Goal: Check status: Check status

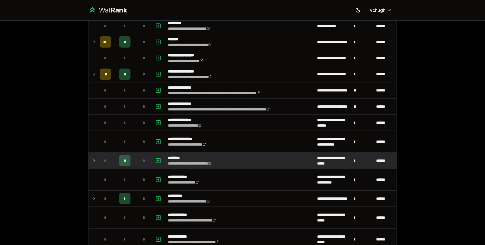
scroll to position [67, 0]
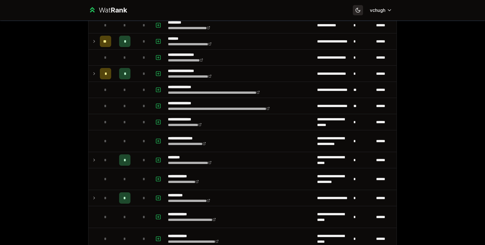
click at [355, 10] on icon at bounding box center [357, 9] width 5 height 5
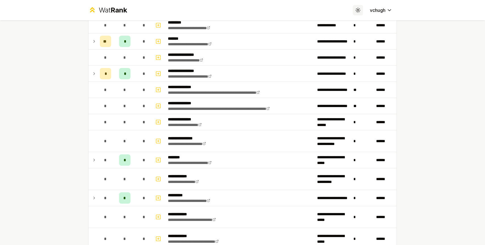
click at [355, 10] on icon at bounding box center [357, 9] width 5 height 5
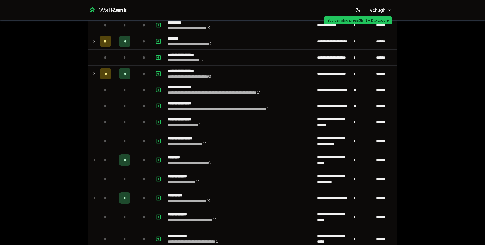
click at [414, 31] on div "**********" at bounding box center [242, 122] width 485 height 245
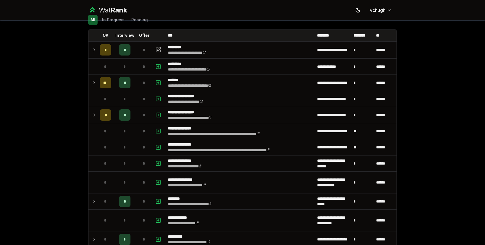
click at [70, 85] on div "**********" at bounding box center [242, 122] width 485 height 245
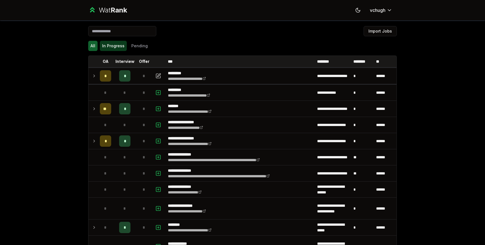
click at [122, 47] on button "In Progress" at bounding box center [113, 46] width 27 height 10
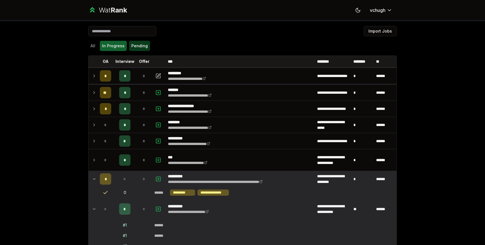
click at [130, 47] on button "Pending" at bounding box center [139, 46] width 21 height 10
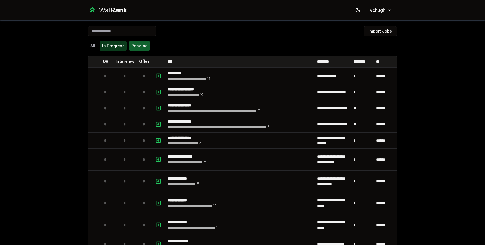
click at [121, 46] on button "In Progress" at bounding box center [113, 46] width 27 height 10
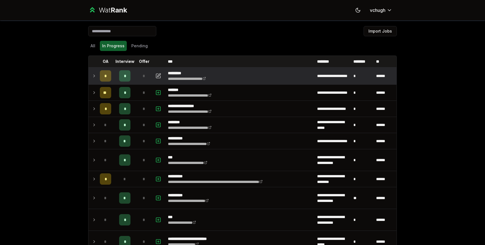
click at [98, 73] on td "*" at bounding box center [106, 76] width 16 height 16
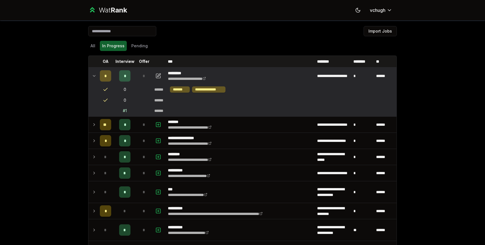
click at [95, 76] on icon at bounding box center [94, 75] width 2 height 1
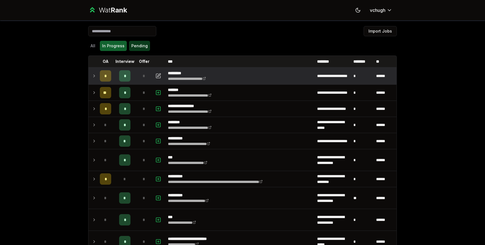
click at [140, 43] on button "Pending" at bounding box center [139, 46] width 21 height 10
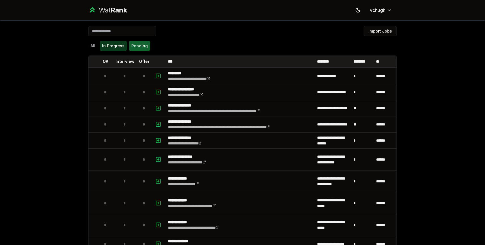
click at [119, 49] on button "In Progress" at bounding box center [113, 46] width 27 height 10
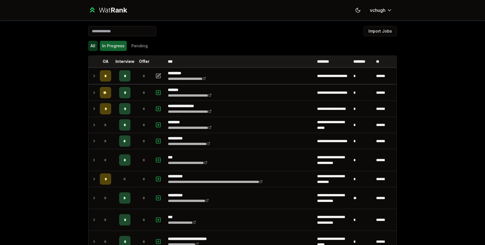
click at [96, 46] on button "All" at bounding box center [92, 46] width 9 height 10
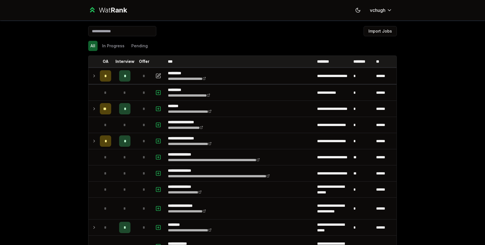
click at [215, 35] on div "Import Jobs" at bounding box center [242, 32] width 308 height 12
